Goal: Information Seeking & Learning: Check status

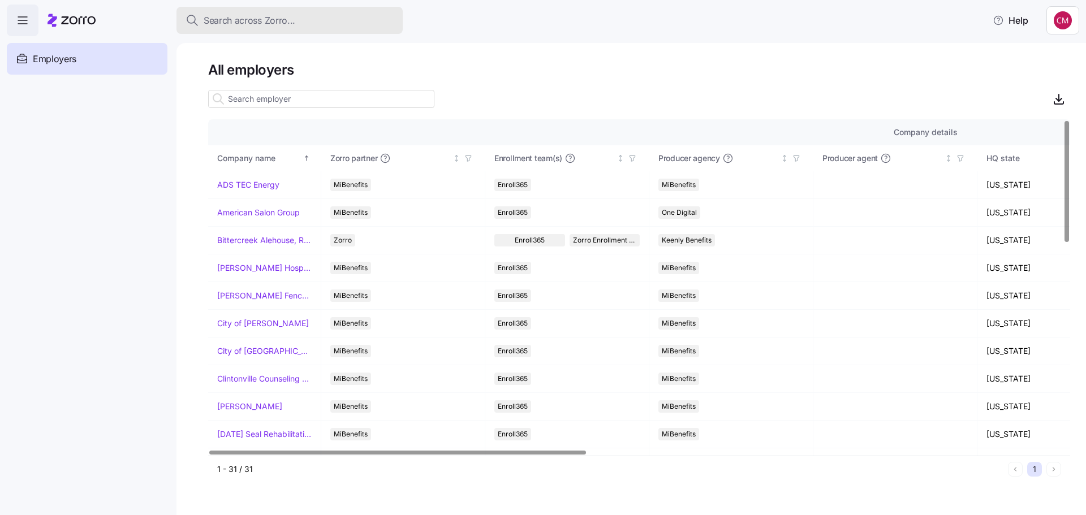
click at [247, 16] on span "Search across Zorro..." at bounding box center [250, 21] width 92 height 14
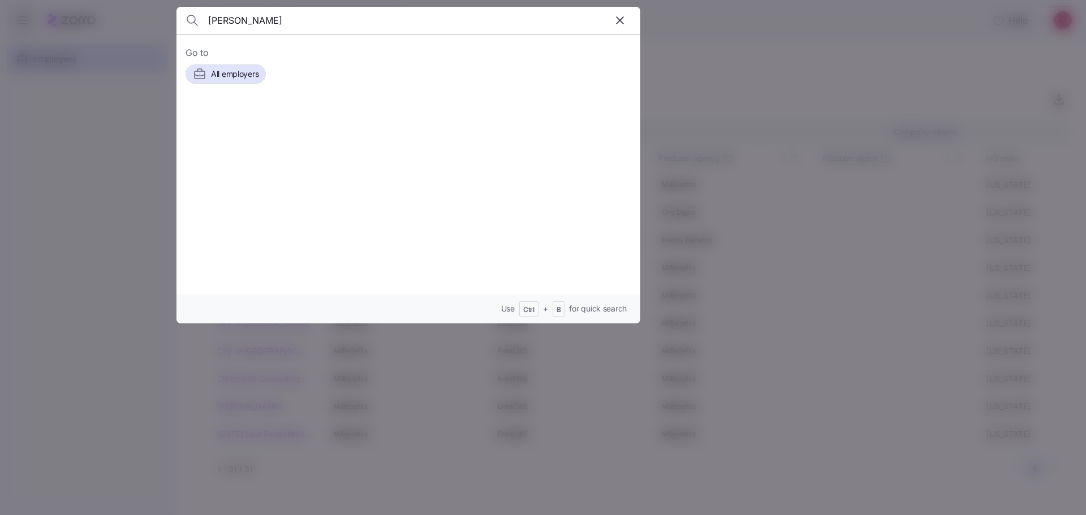
type input "[PERSON_NAME]"
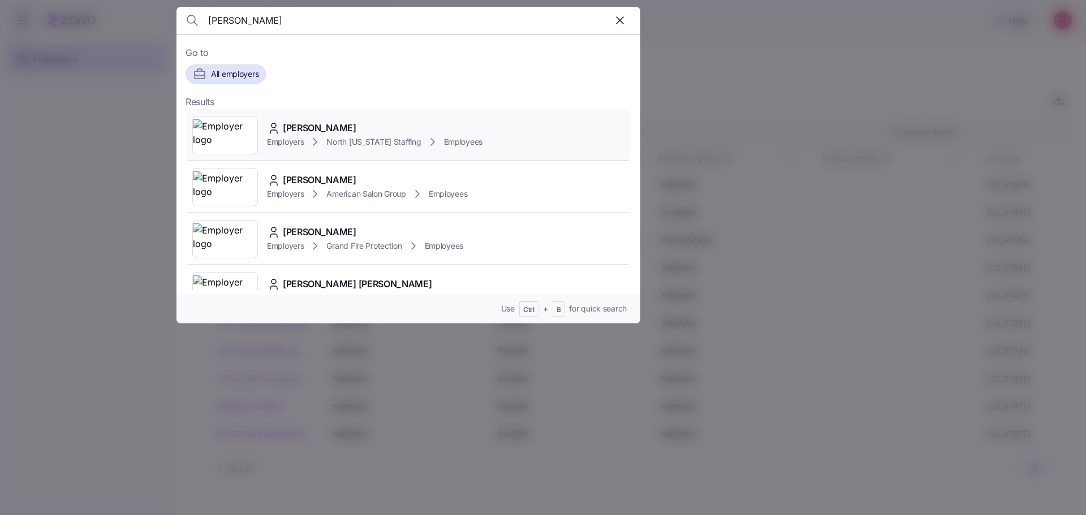
click at [240, 144] on img at bounding box center [225, 135] width 64 height 32
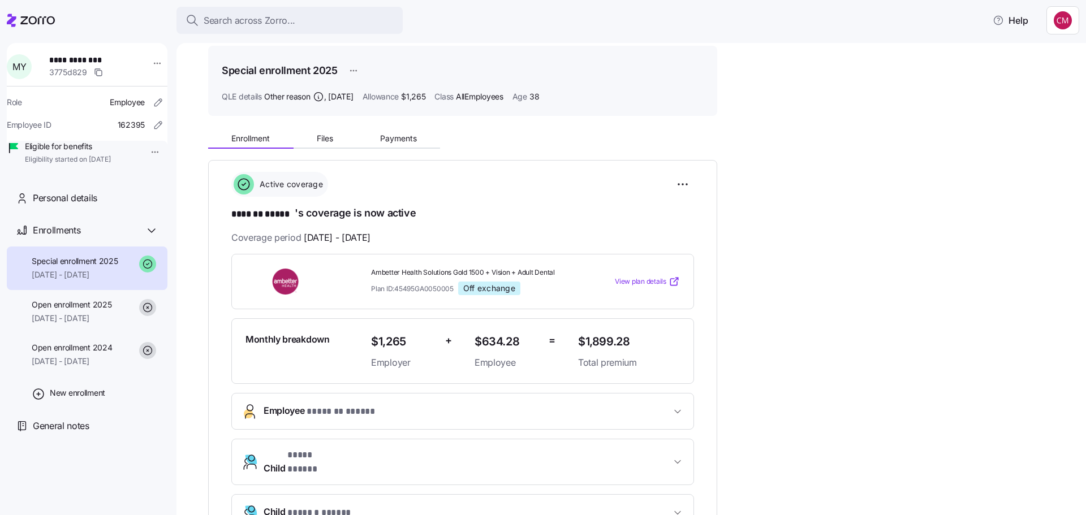
scroll to position [170, 0]
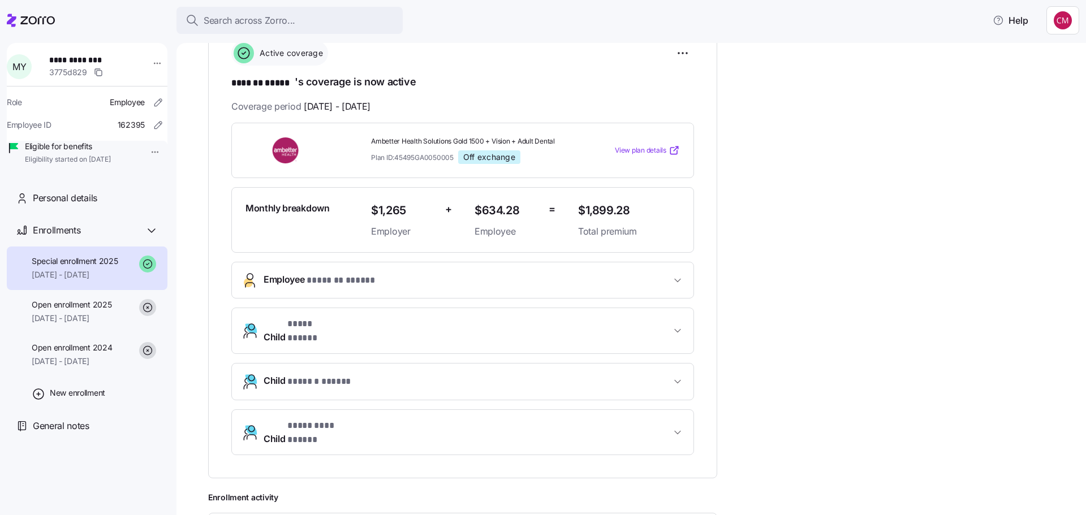
click at [384, 283] on span "Employee * ******* ***** *" at bounding box center [467, 280] width 407 height 15
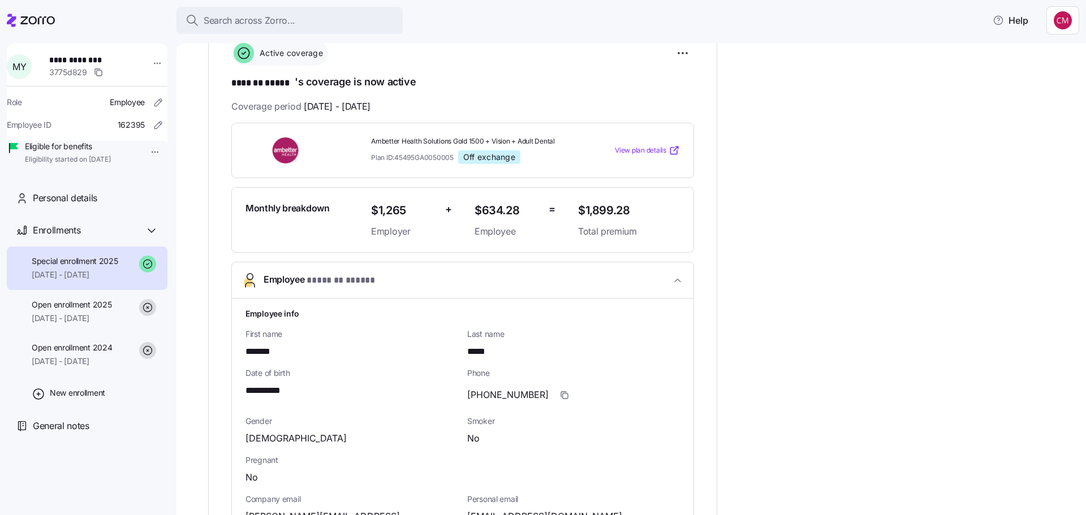
click at [382, 281] on span "Employee * ******* ***** *" at bounding box center [467, 280] width 407 height 15
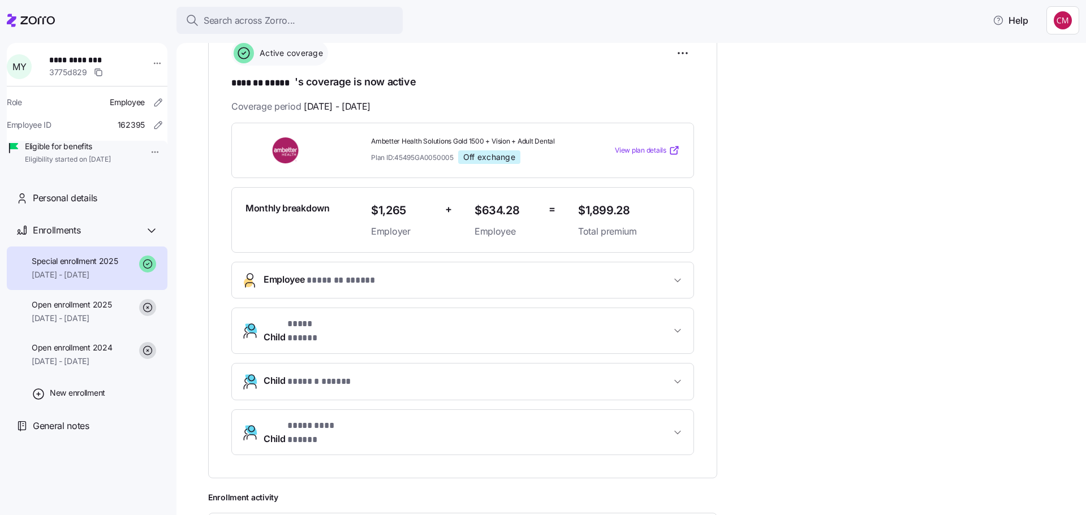
click at [382, 281] on span "Employee * ******* ***** *" at bounding box center [467, 280] width 407 height 15
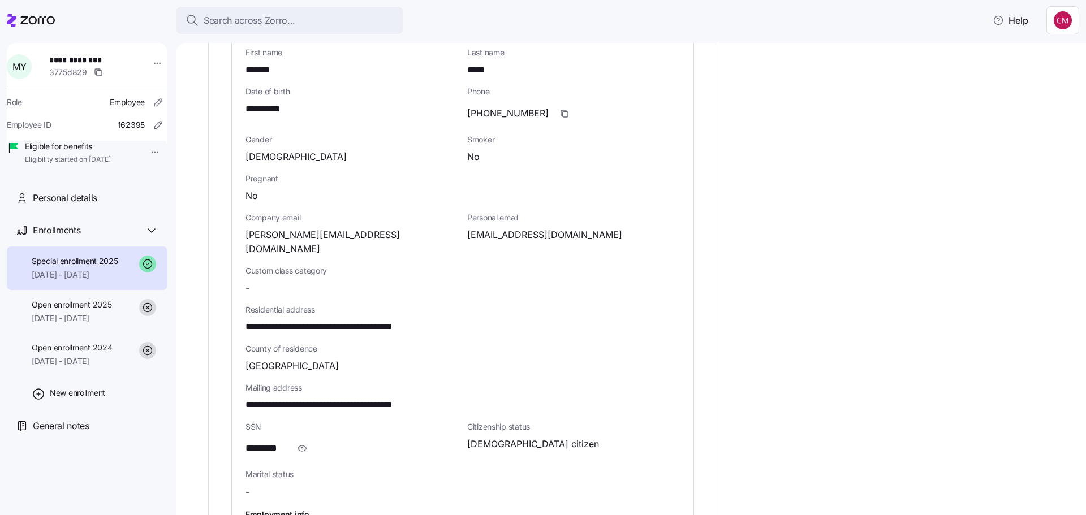
scroll to position [453, 0]
click at [306, 445] on icon "button" at bounding box center [302, 448] width 8 height 6
click at [580, 21] on div "Search across Zorro... Help" at bounding box center [543, 21] width 1073 height 32
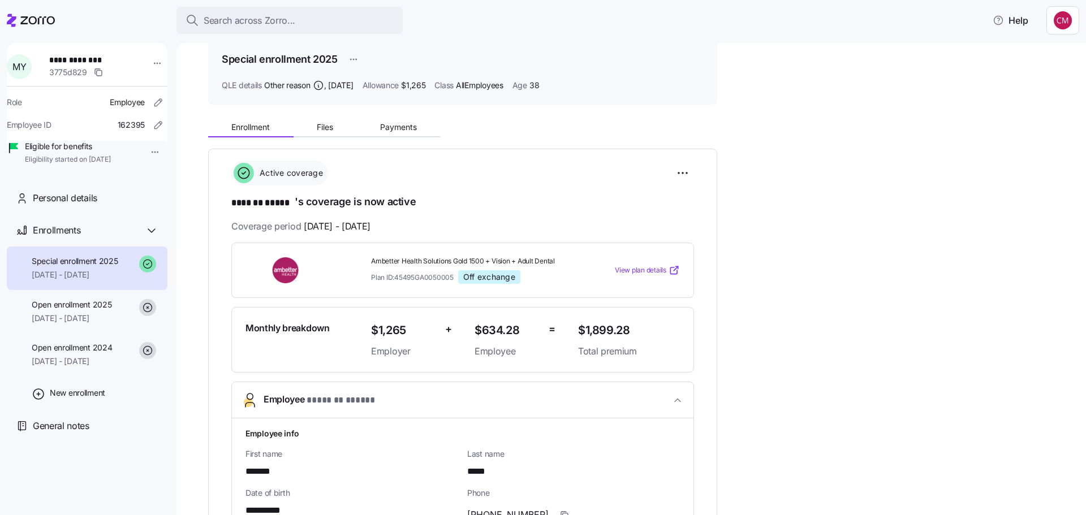
scroll to position [0, 0]
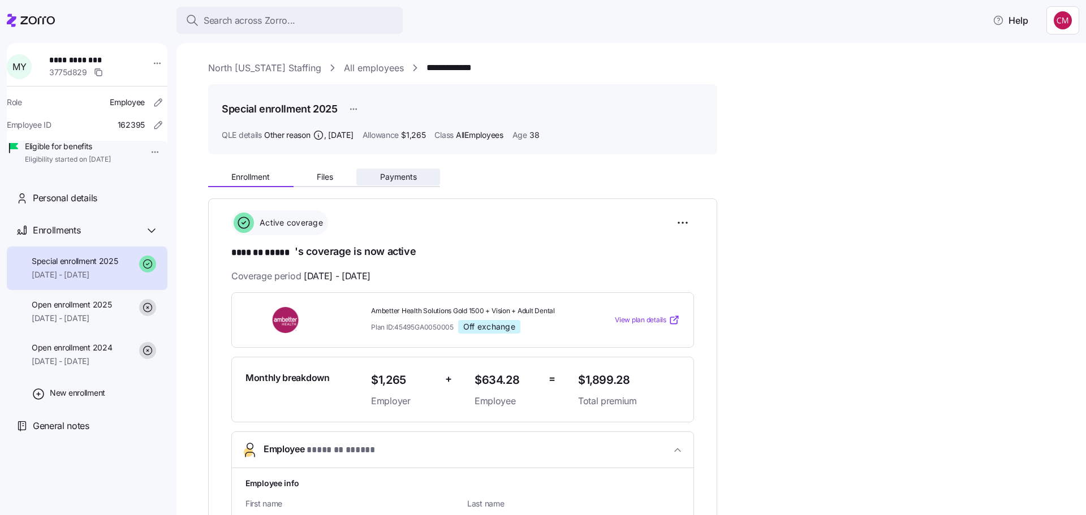
click at [405, 175] on span "Payments" at bounding box center [398, 177] width 37 height 8
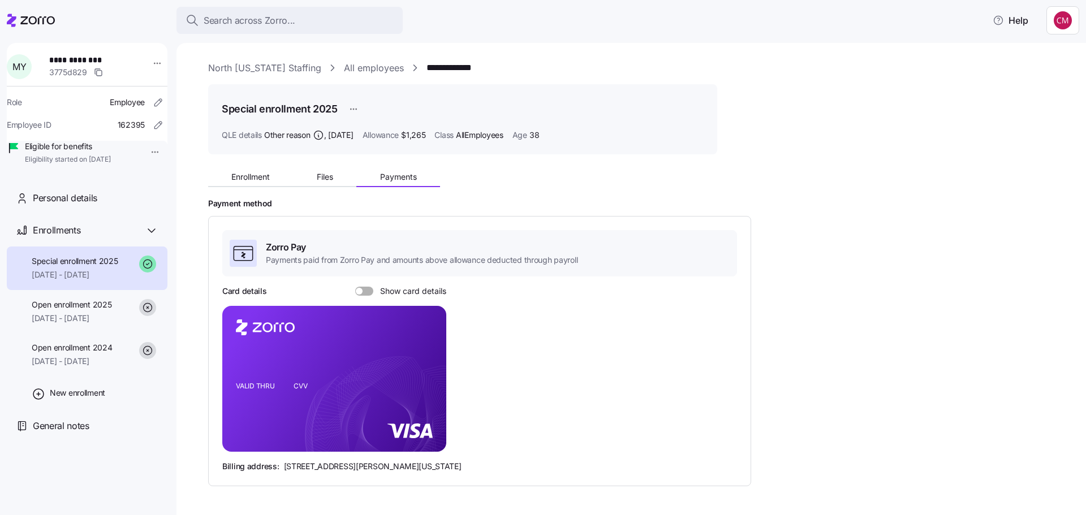
click at [362, 289] on div at bounding box center [364, 291] width 18 height 9
click at [355, 287] on input "Show card details" at bounding box center [355, 287] width 0 height 0
click at [252, 180] on span "Enrollment" at bounding box center [250, 177] width 38 height 8
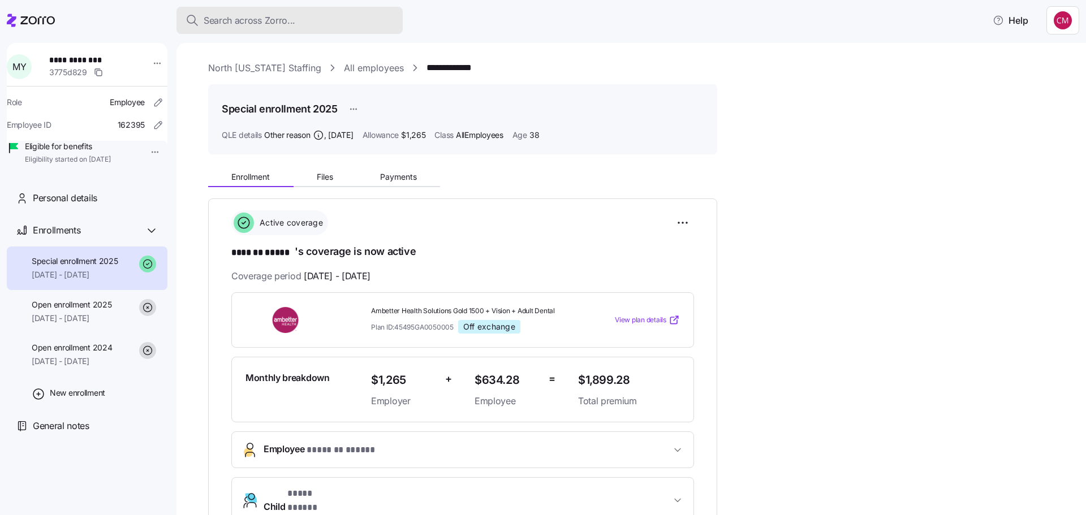
click at [222, 19] on span "Search across Zorro..." at bounding box center [250, 21] width 92 height 14
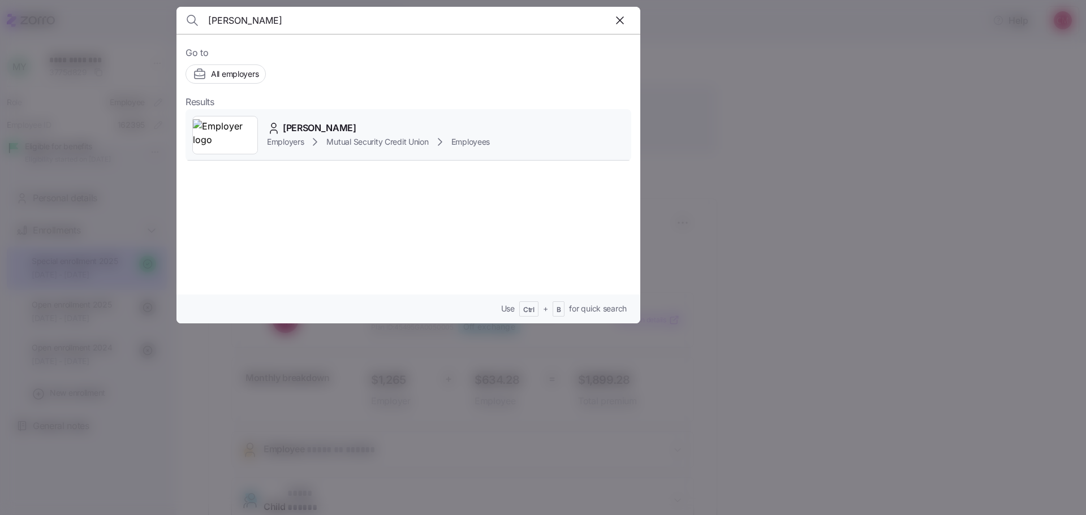
type input "[PERSON_NAME]"
click at [226, 141] on img at bounding box center [225, 135] width 64 height 32
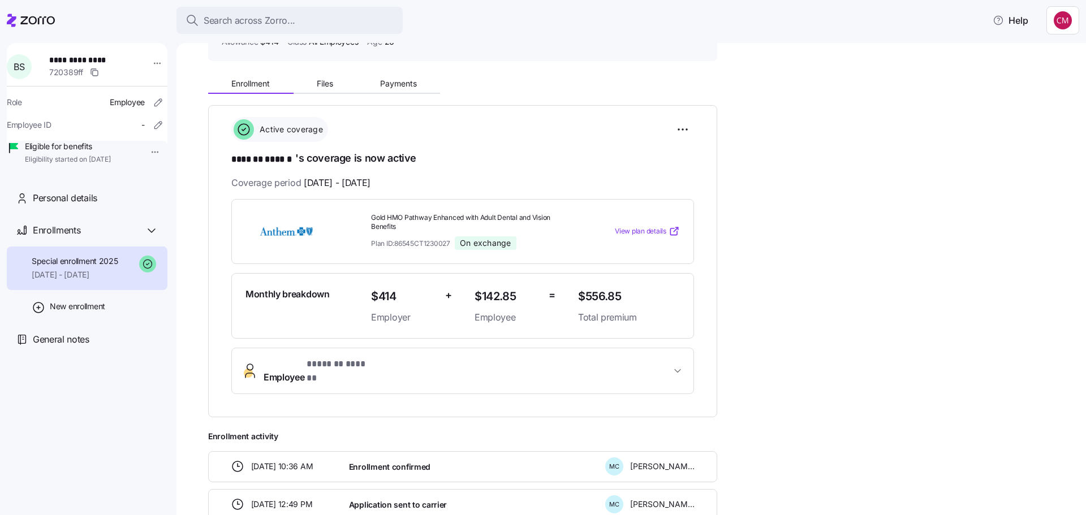
scroll to position [113, 0]
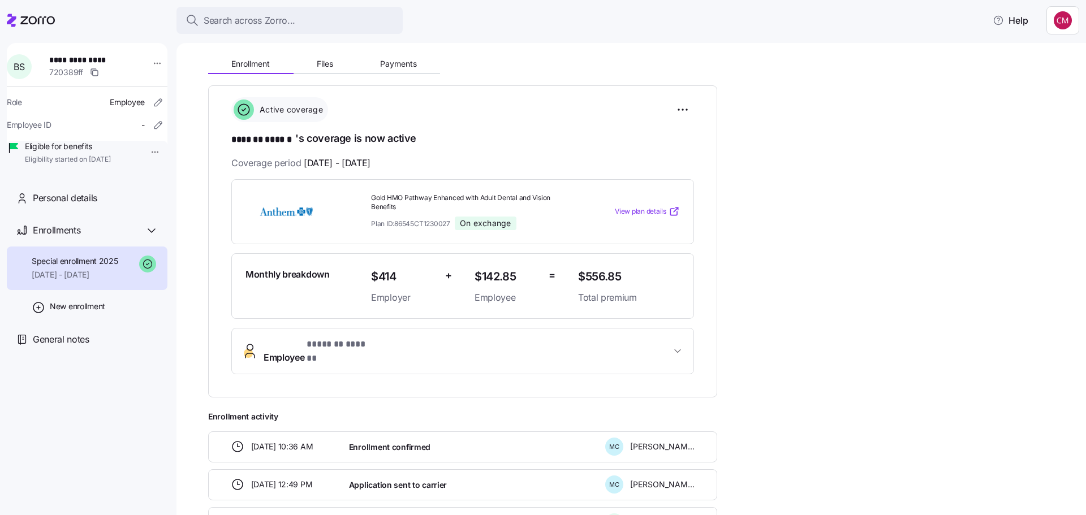
click at [368, 335] on button "Employee * ******* ****** *" at bounding box center [463, 351] width 462 height 45
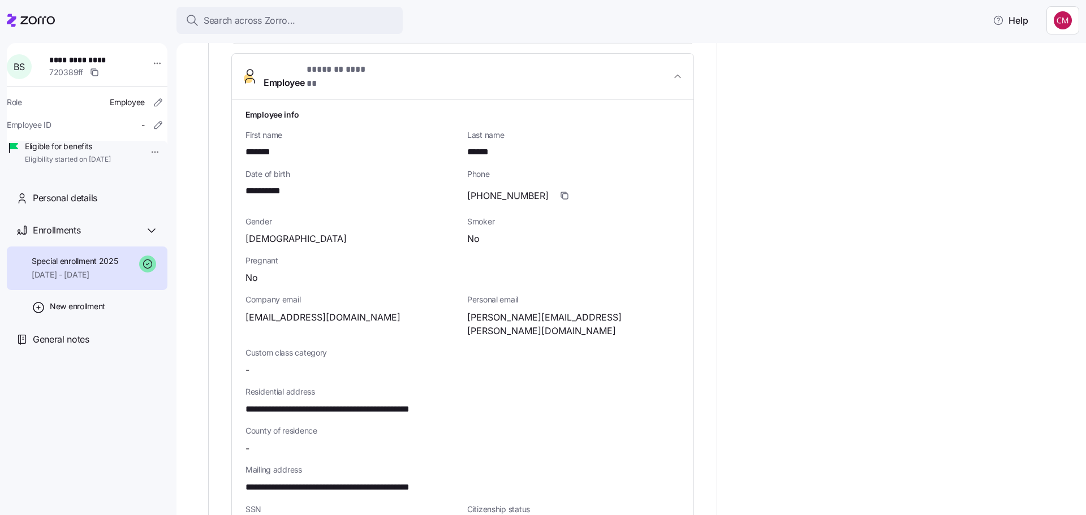
scroll to position [453, 0]
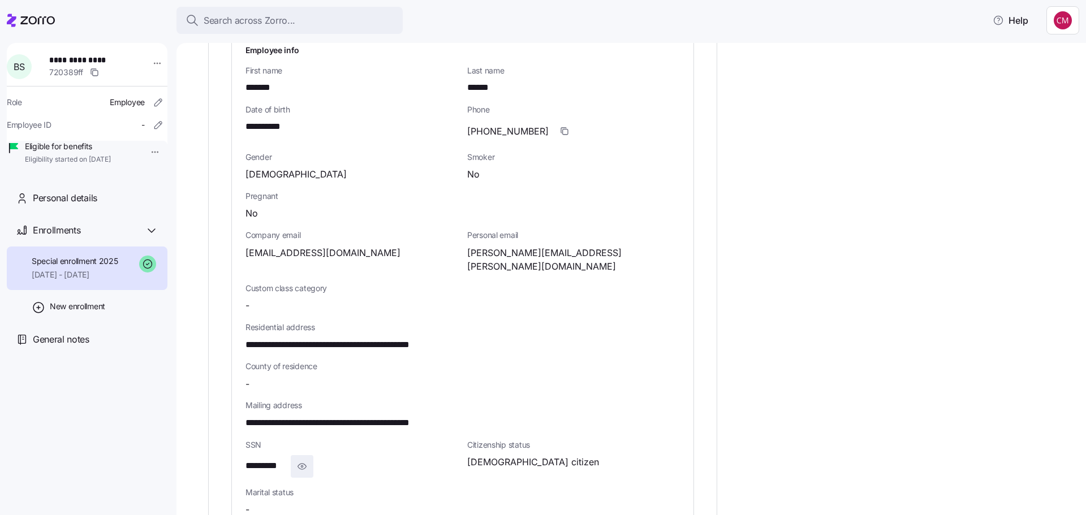
click at [306, 464] on icon "button" at bounding box center [302, 467] width 8 height 6
click at [248, 20] on span "Search across Zorro..." at bounding box center [250, 21] width 92 height 14
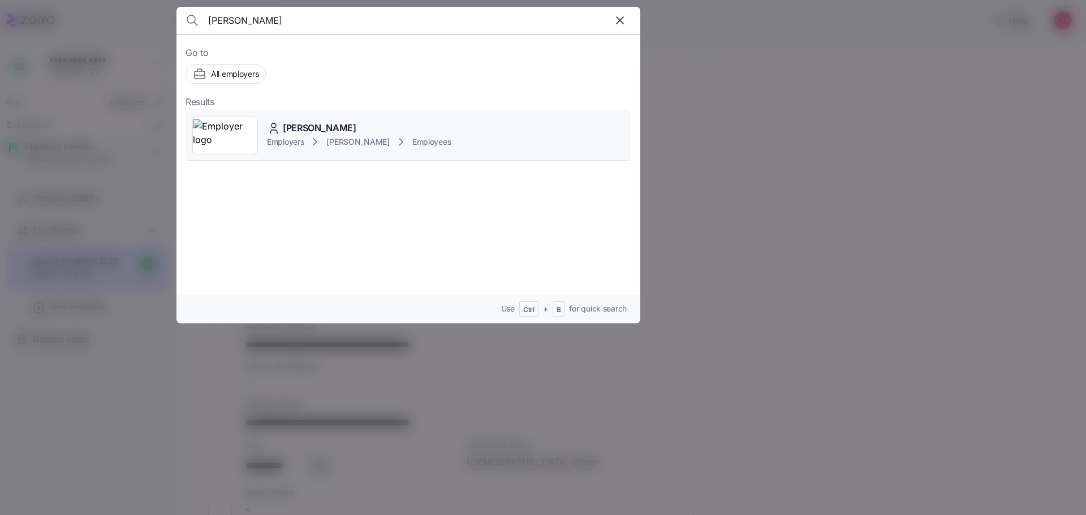
type input "[PERSON_NAME]"
click at [226, 133] on img at bounding box center [225, 135] width 64 height 32
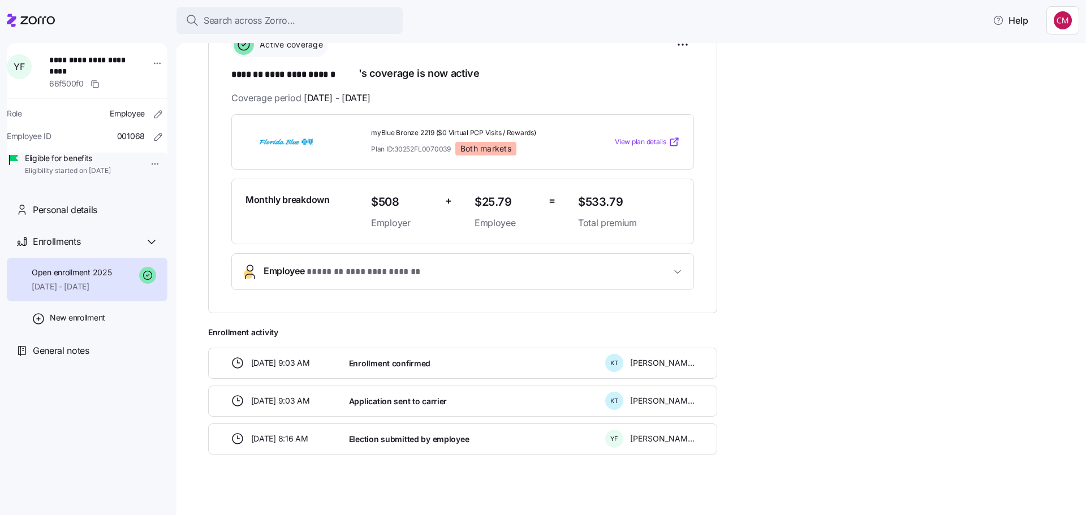
scroll to position [184, 0]
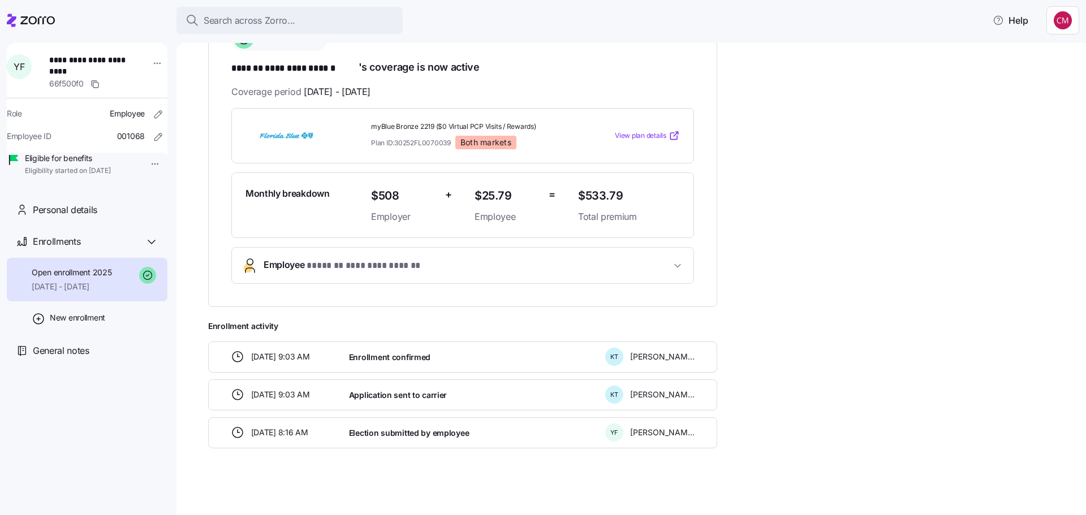
click at [457, 273] on button "**********" at bounding box center [463, 266] width 462 height 36
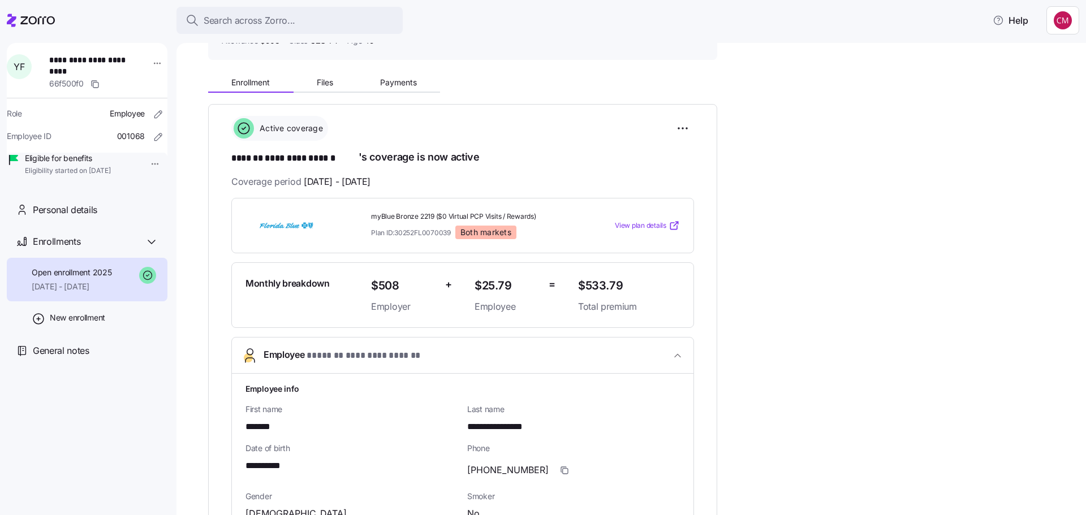
scroll to position [0, 0]
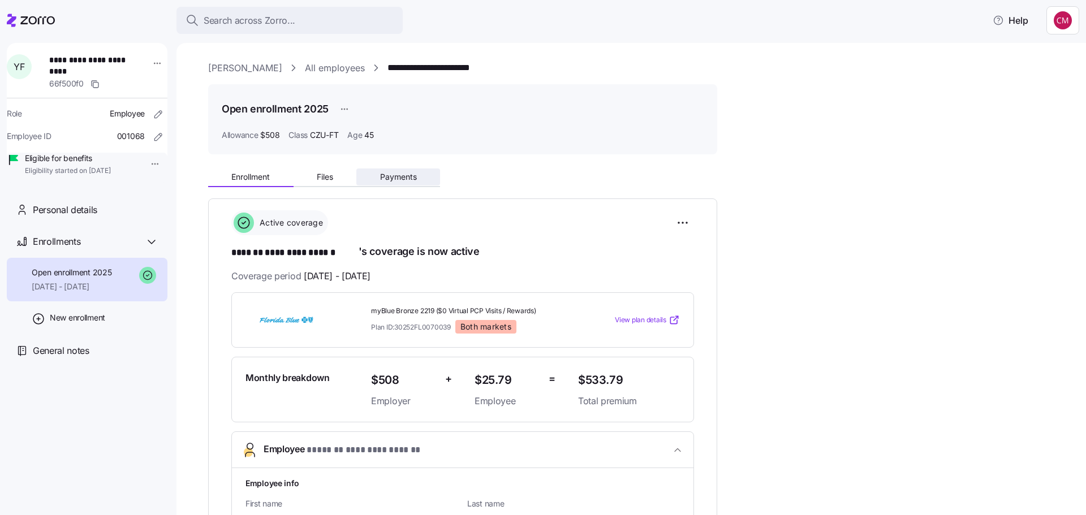
click at [388, 174] on span "Payments" at bounding box center [398, 177] width 37 height 8
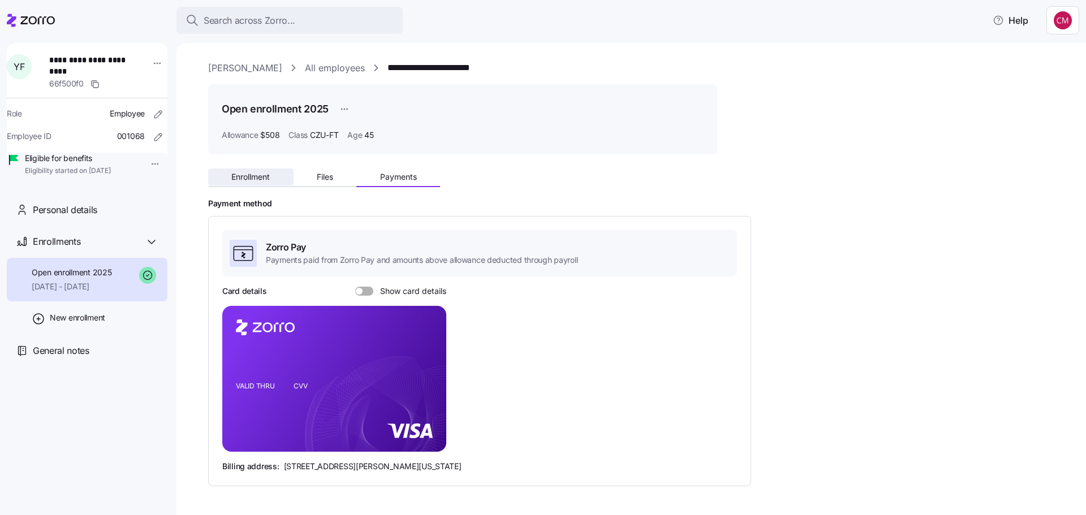
click at [246, 170] on button "Enrollment" at bounding box center [250, 177] width 85 height 17
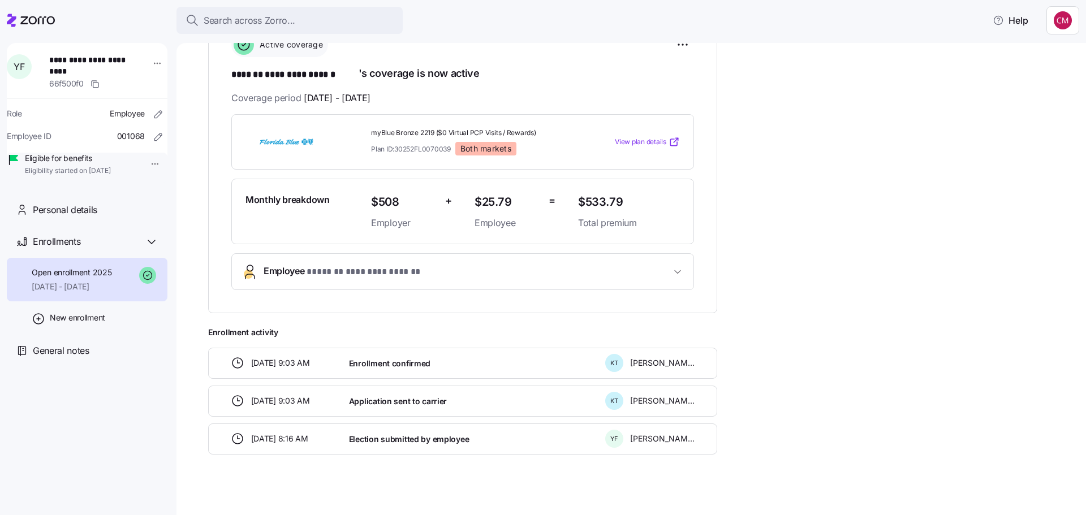
scroll to position [184, 0]
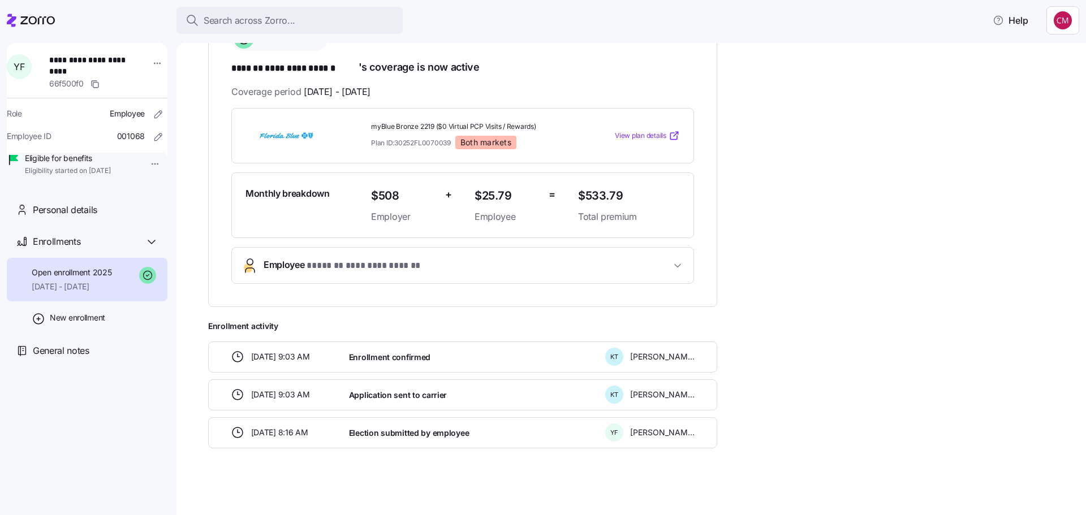
click at [566, 253] on button "**********" at bounding box center [463, 266] width 462 height 36
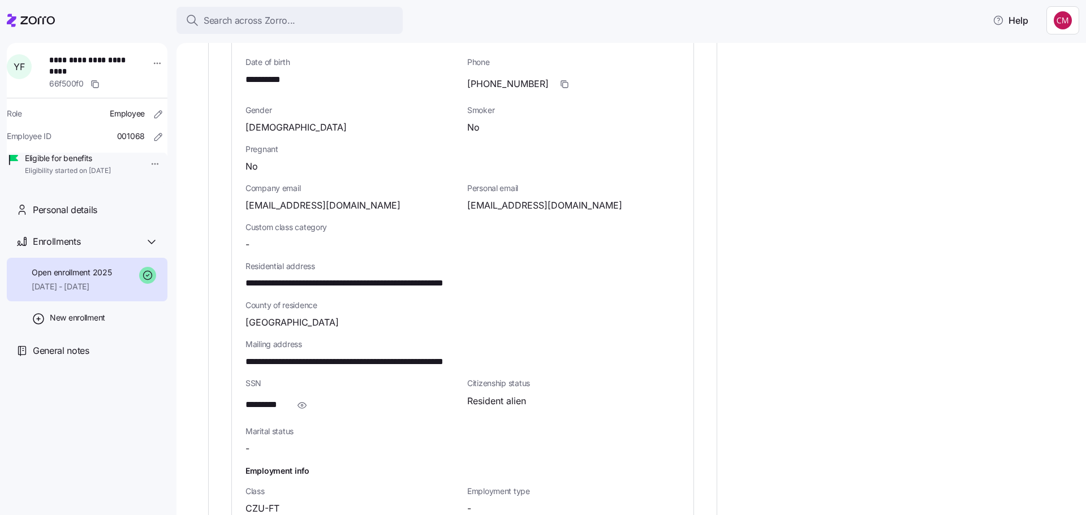
scroll to position [580, 0]
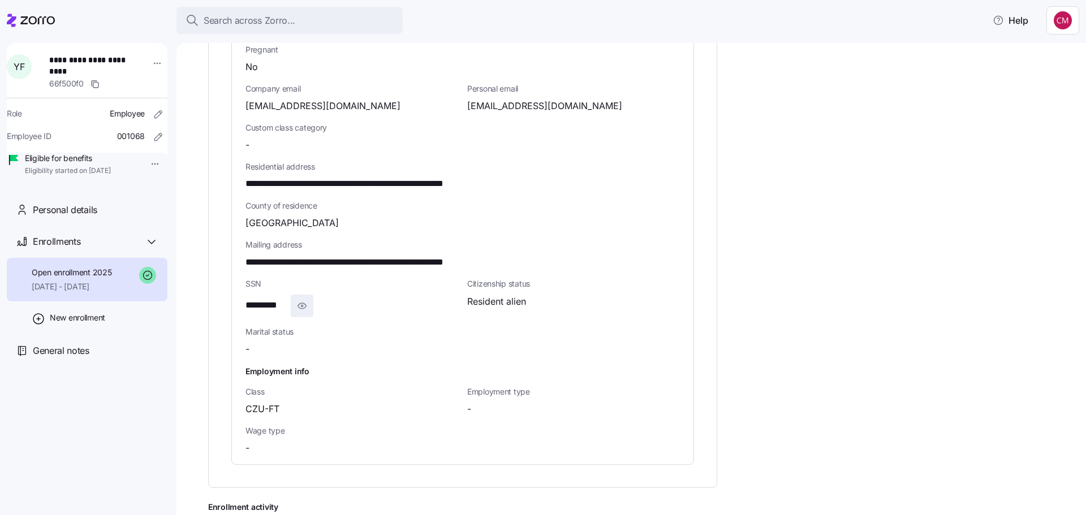
click at [302, 307] on icon "button" at bounding box center [301, 306] width 11 height 14
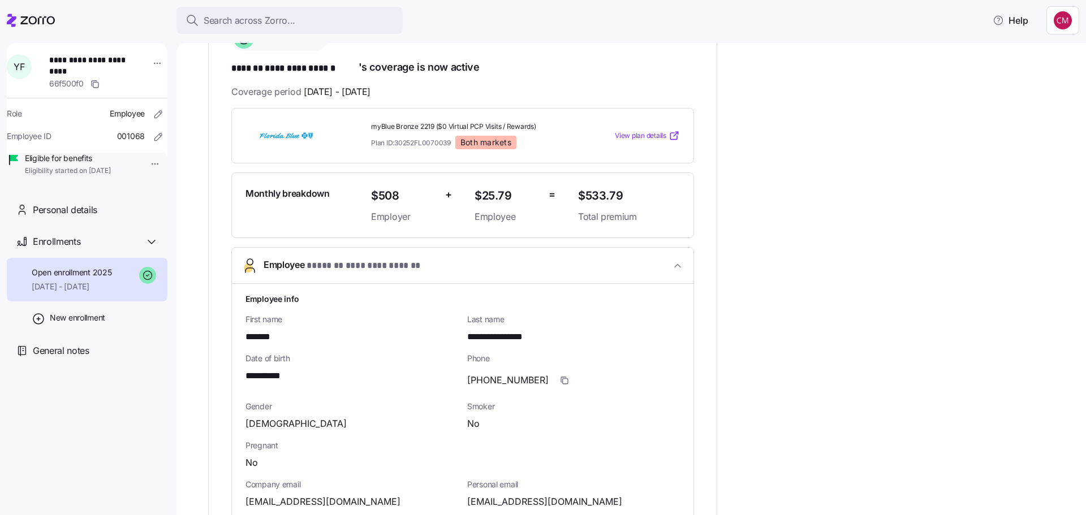
scroll to position [15, 0]
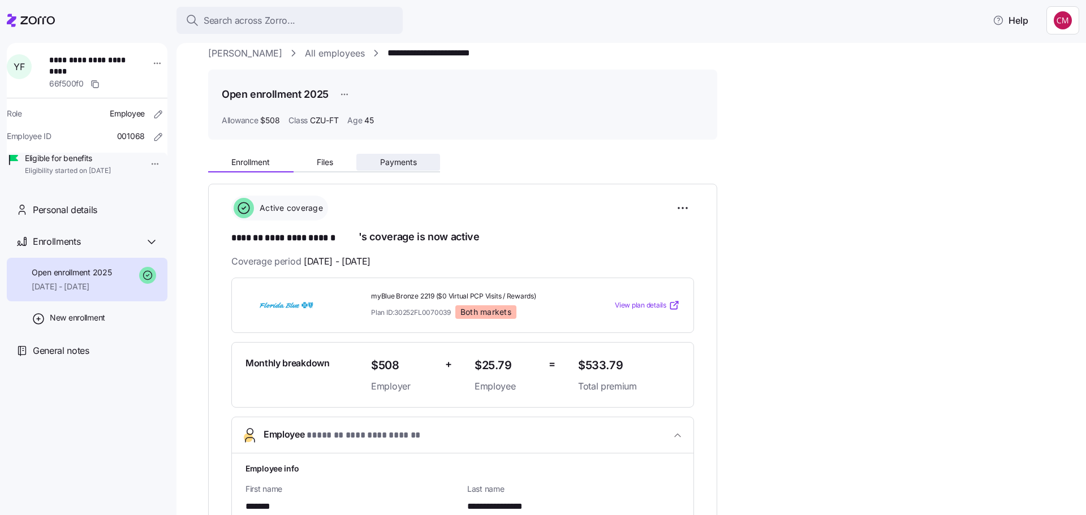
click at [376, 160] on button "Payments" at bounding box center [398, 162] width 84 height 17
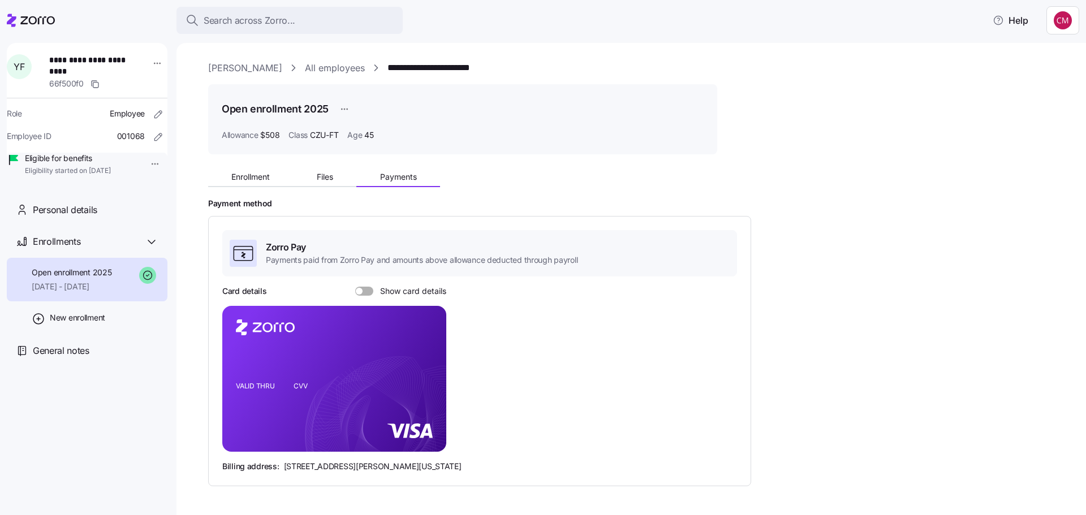
click at [364, 294] on span at bounding box center [368, 291] width 11 height 9
click at [355, 287] on input "Show card details" at bounding box center [355, 287] width 0 height 0
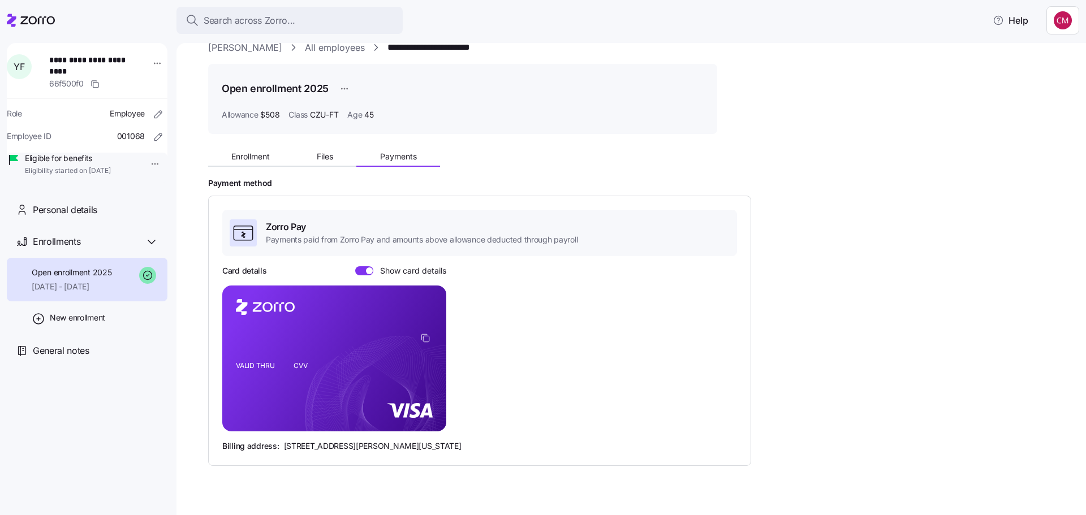
scroll to position [39, 0]
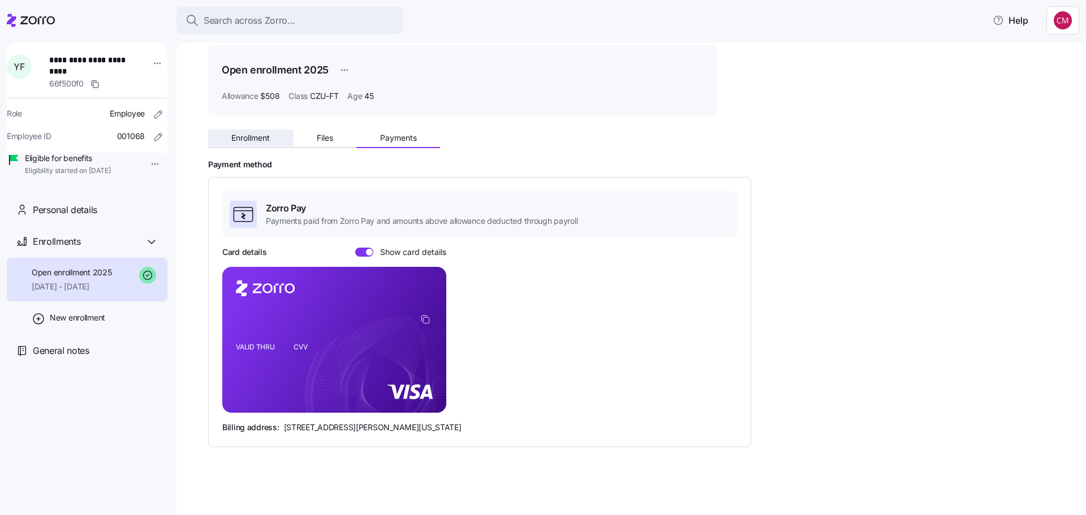
click at [256, 140] on span "Enrollment" at bounding box center [250, 138] width 38 height 8
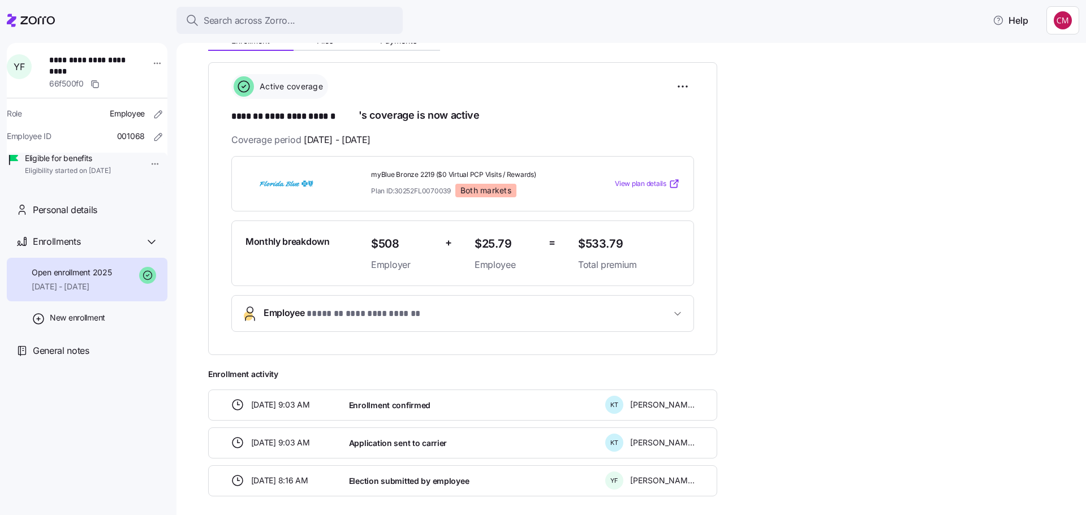
scroll to position [170, 0]
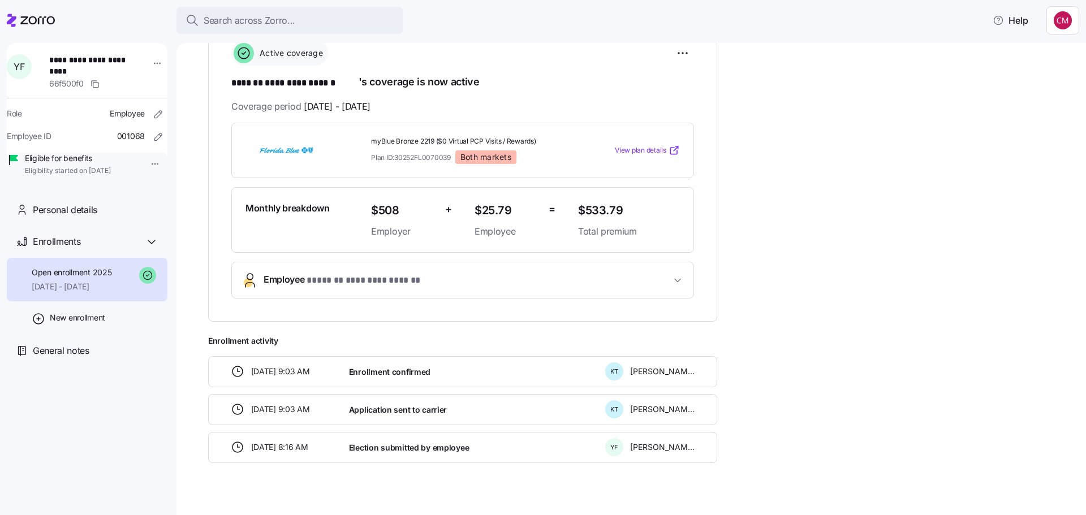
click at [660, 279] on span "**********" at bounding box center [467, 280] width 407 height 15
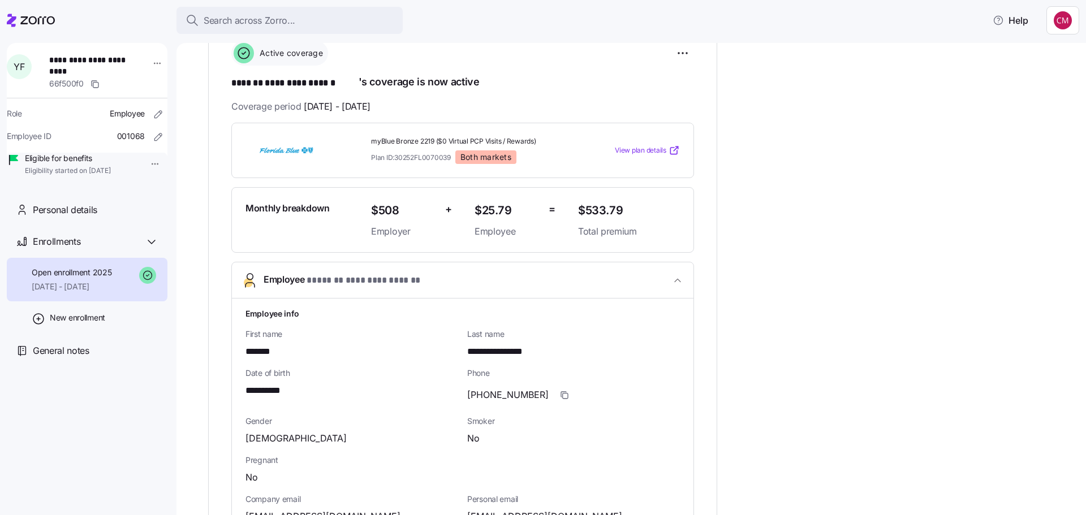
click at [676, 271] on button "**********" at bounding box center [463, 281] width 462 height 36
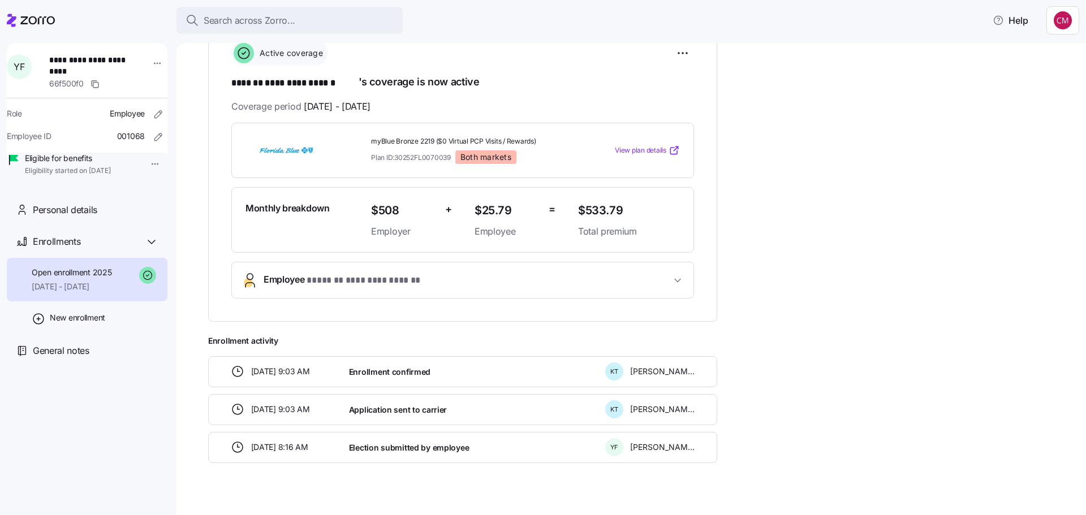
click at [683, 275] on icon "button" at bounding box center [677, 280] width 11 height 11
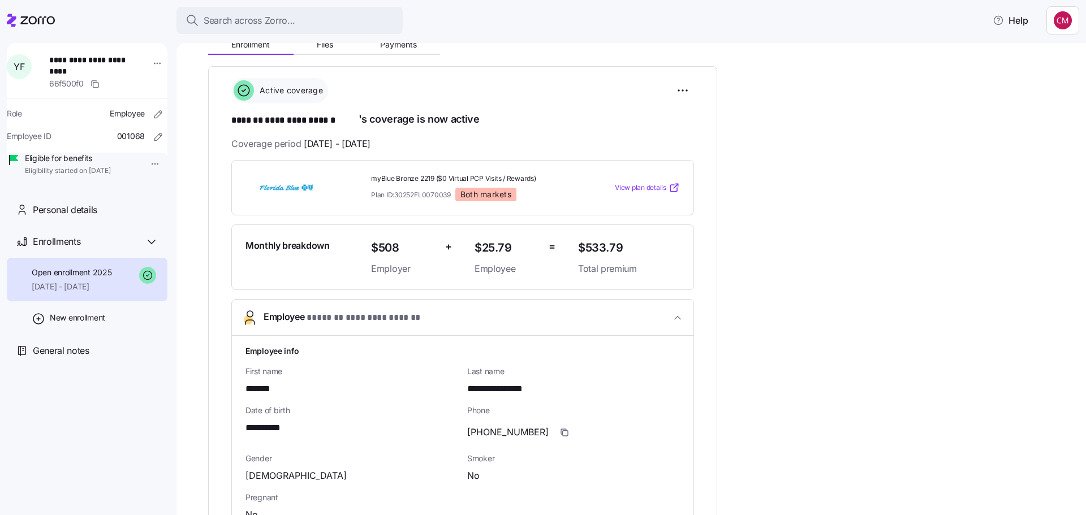
scroll to position [113, 0]
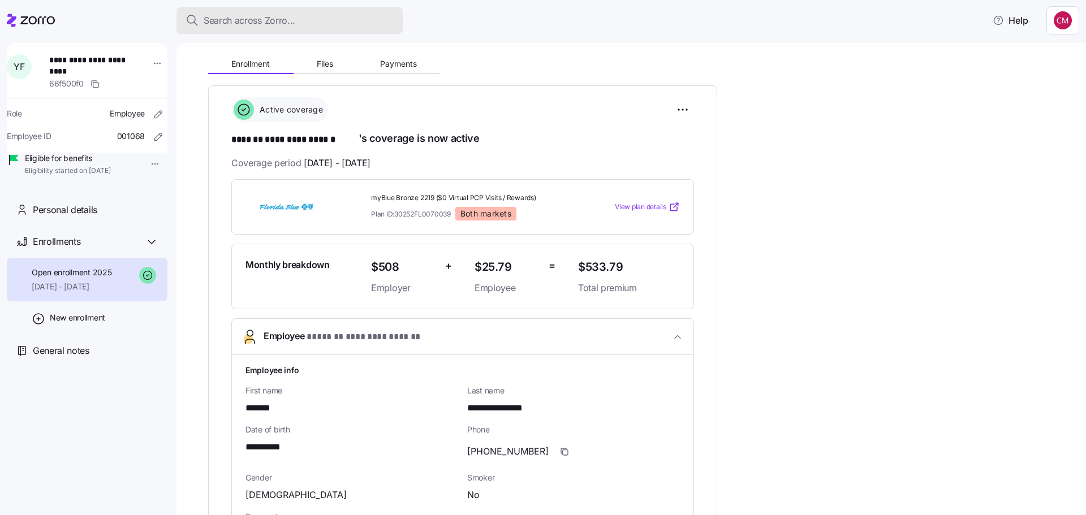
click at [248, 24] on span "Search across Zorro..." at bounding box center [250, 21] width 92 height 14
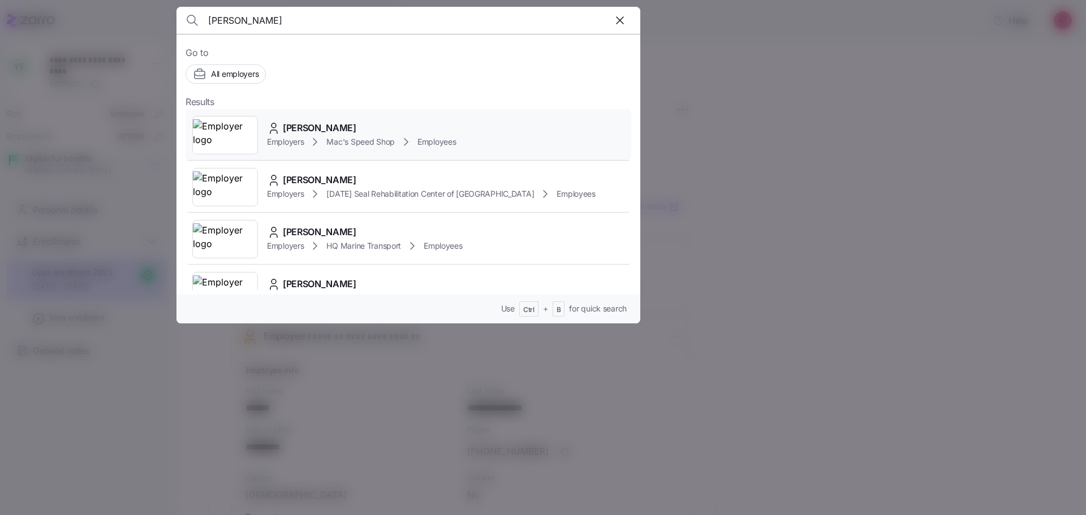
type input "[PERSON_NAME]"
click at [228, 134] on img at bounding box center [225, 135] width 64 height 32
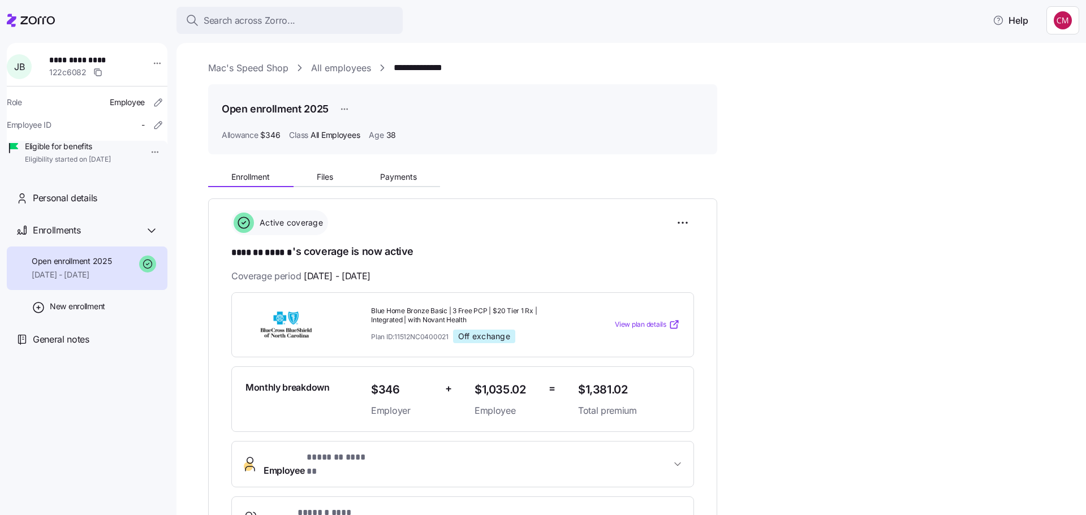
click at [36, 23] on icon at bounding box center [31, 21] width 48 height 14
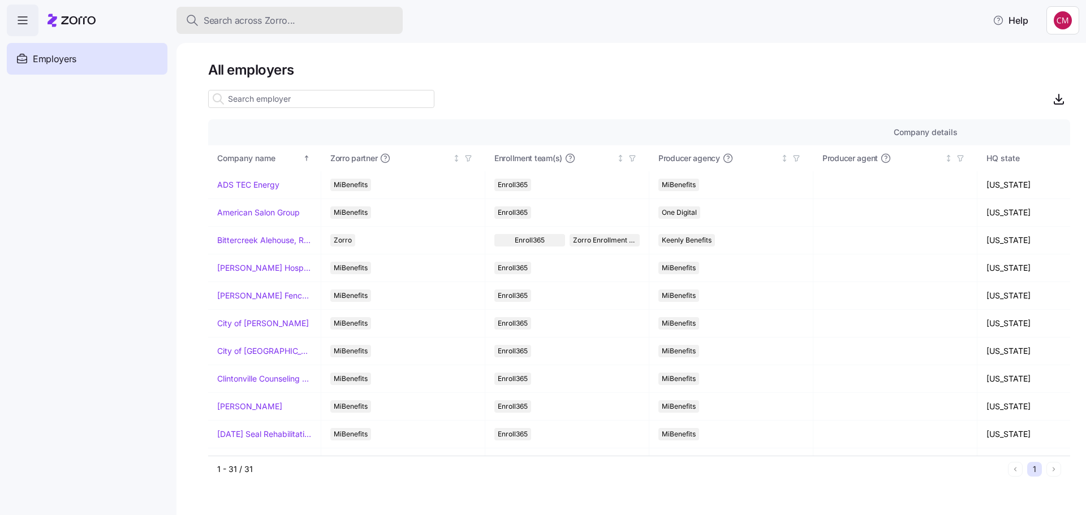
click at [288, 24] on span "Search across Zorro..." at bounding box center [250, 21] width 92 height 14
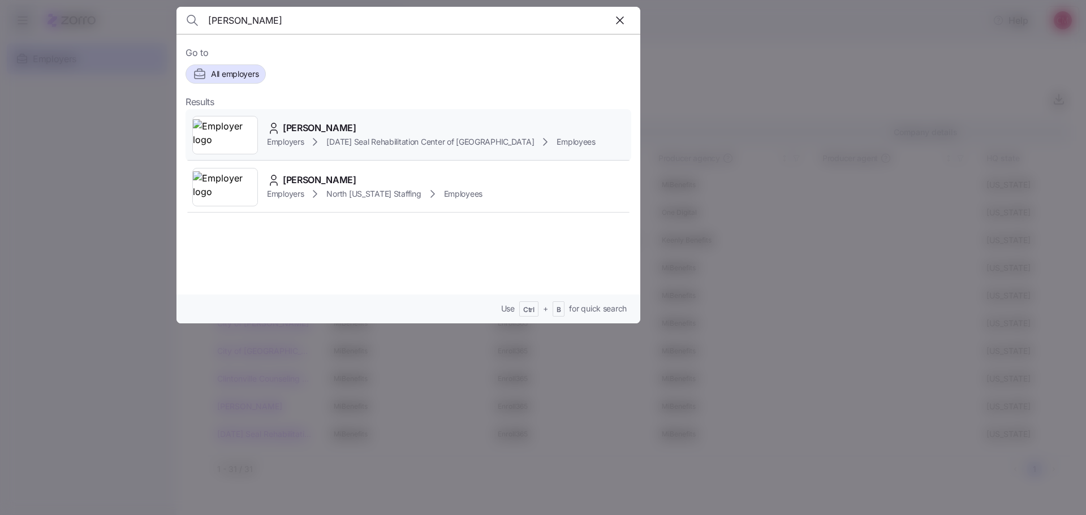
type input "[PERSON_NAME]"
click at [227, 134] on img at bounding box center [225, 135] width 64 height 32
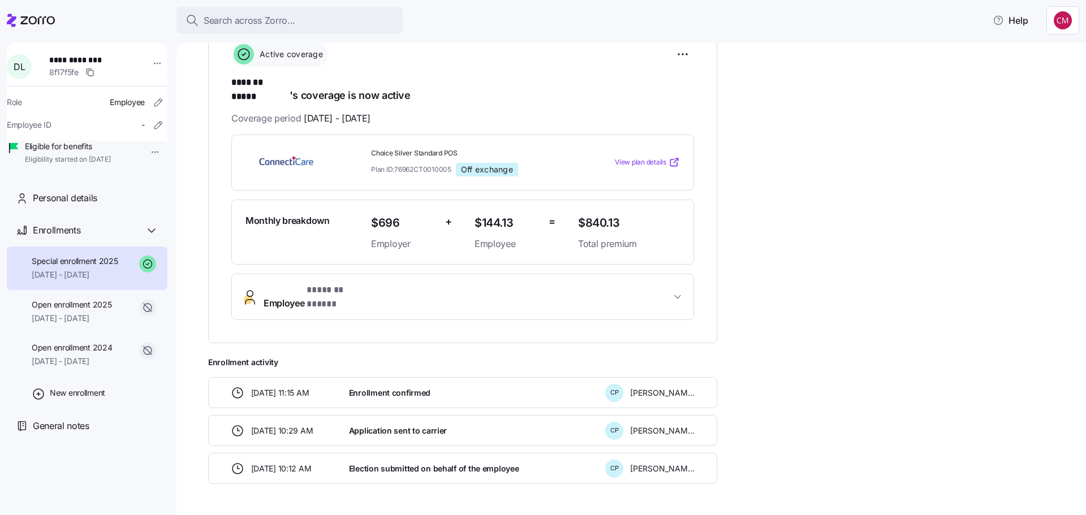
scroll to position [170, 0]
click at [393, 282] on span "Employee * ******* ***** *" at bounding box center [467, 295] width 407 height 27
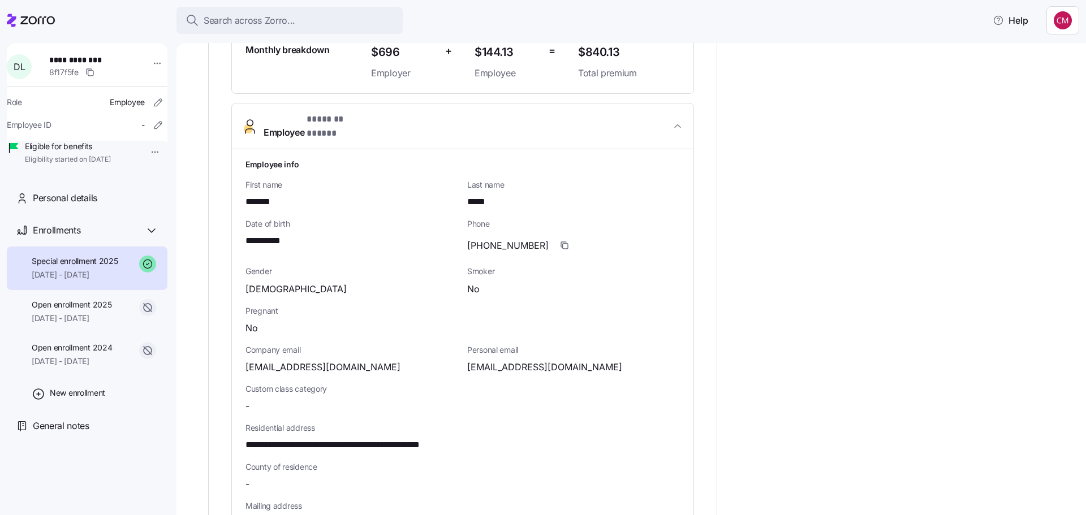
scroll to position [566, 0]
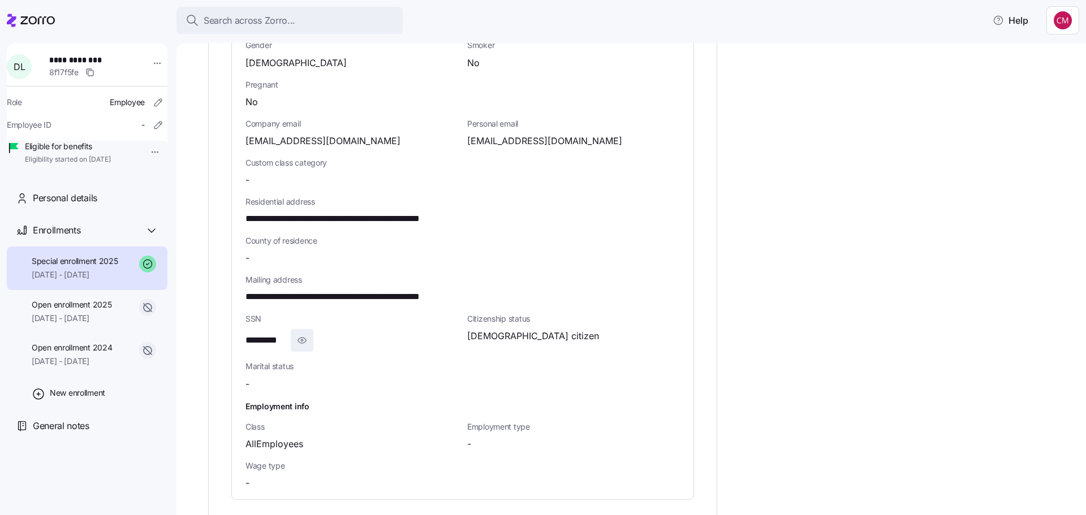
click at [313, 329] on button "button" at bounding box center [302, 340] width 23 height 23
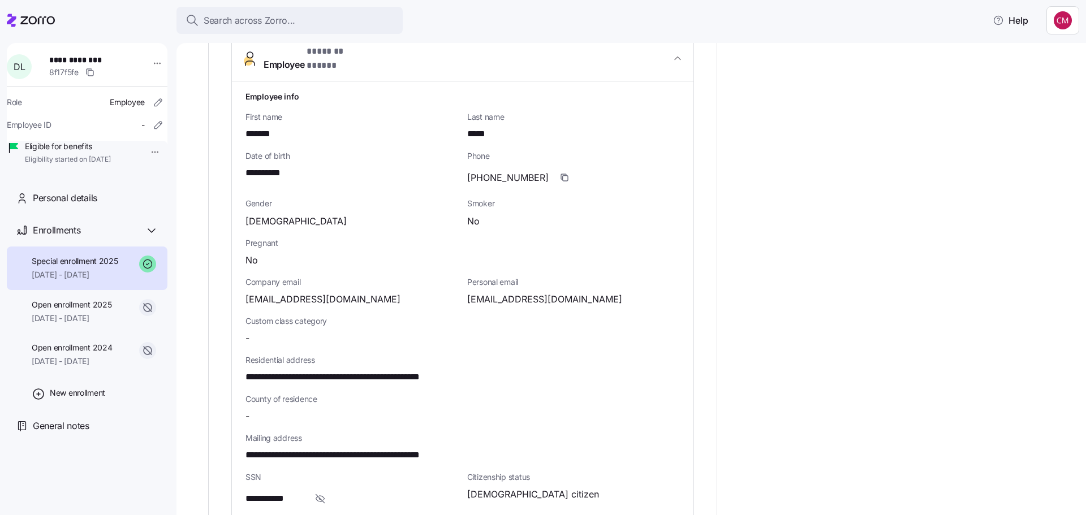
scroll to position [396, 0]
